Goal: Information Seeking & Learning: Learn about a topic

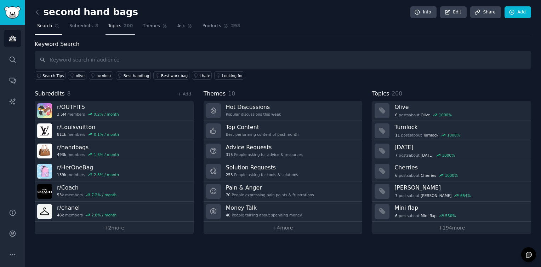
click at [116, 25] on span "Topics" at bounding box center [114, 26] width 13 height 6
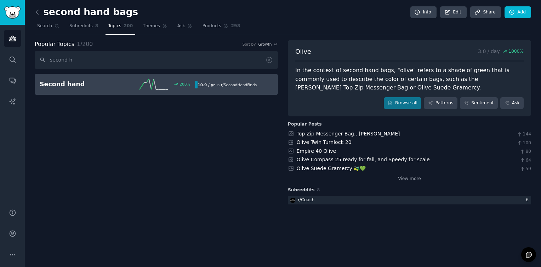
click at [92, 83] on h2 "Second hand" at bounding box center [79, 84] width 78 height 9
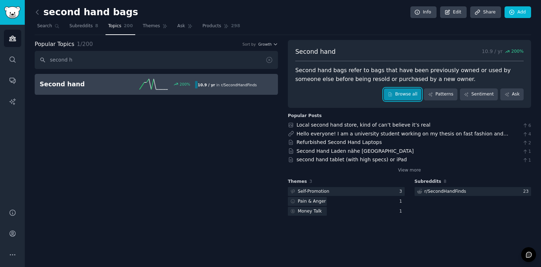
click at [416, 94] on link "Browse all" at bounding box center [403, 94] width 38 height 12
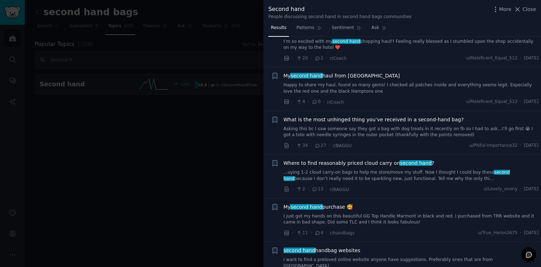
scroll to position [71, 0]
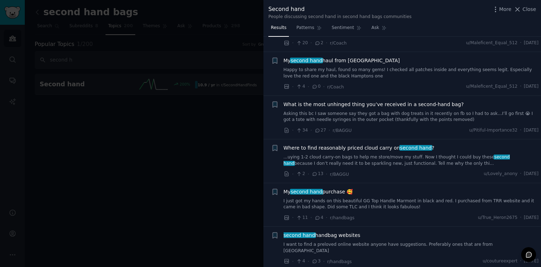
click at [194, 151] on div at bounding box center [270, 133] width 541 height 267
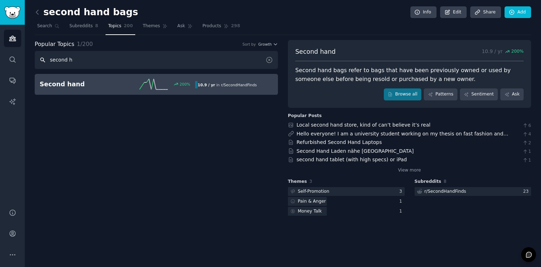
click at [89, 58] on input "second h" at bounding box center [156, 60] width 243 height 18
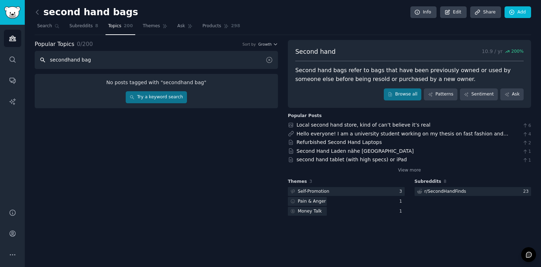
click at [94, 62] on input "secondhand bag" at bounding box center [156, 60] width 243 height 18
drag, startPoint x: 95, startPoint y: 59, endPoint x: 75, endPoint y: 64, distance: 20.0
click at [75, 64] on input "secondhand bag" at bounding box center [156, 60] width 243 height 18
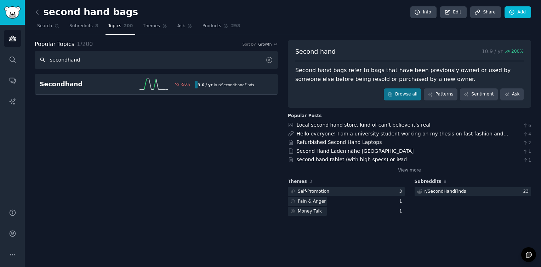
type input "secondhand"
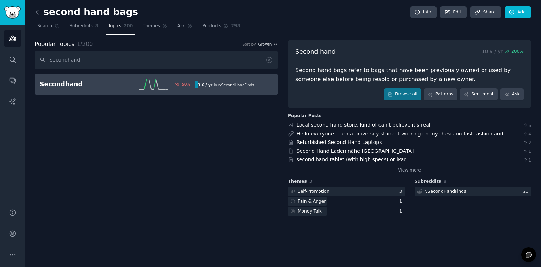
click at [122, 88] on div "-50 %" at bounding box center [157, 84] width 78 height 11
